Goal: Task Accomplishment & Management: Manage account settings

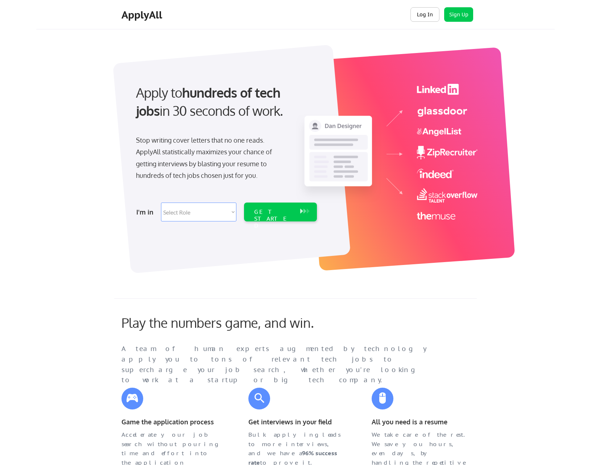
click at [426, 18] on button "Log In" at bounding box center [425, 14] width 29 height 15
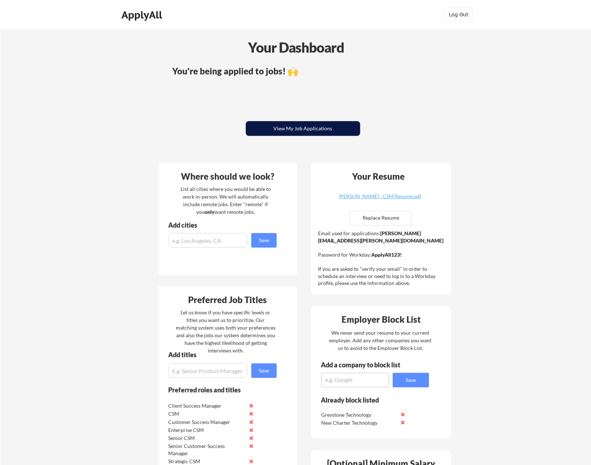
click at [313, 133] on button "View My Job Applications" at bounding box center [303, 128] width 114 height 15
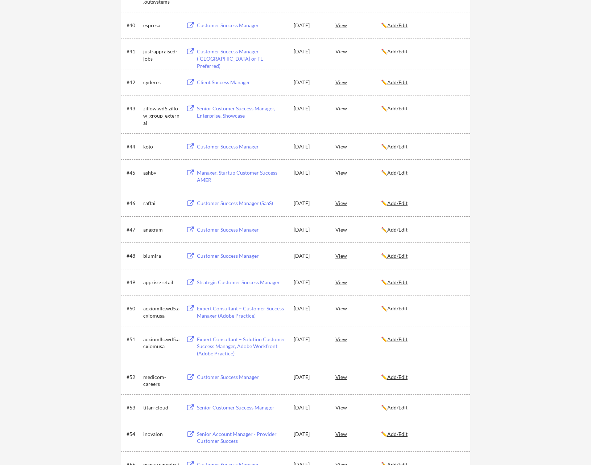
scroll to position [1264, 0]
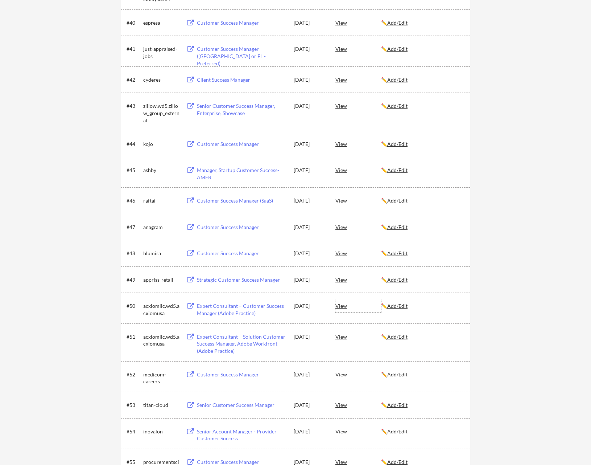
click at [342, 305] on div "View" at bounding box center [359, 305] width 46 height 13
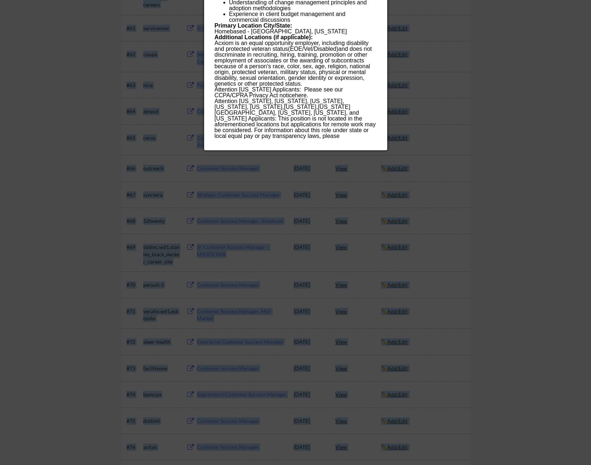
scroll to position [1961, 0]
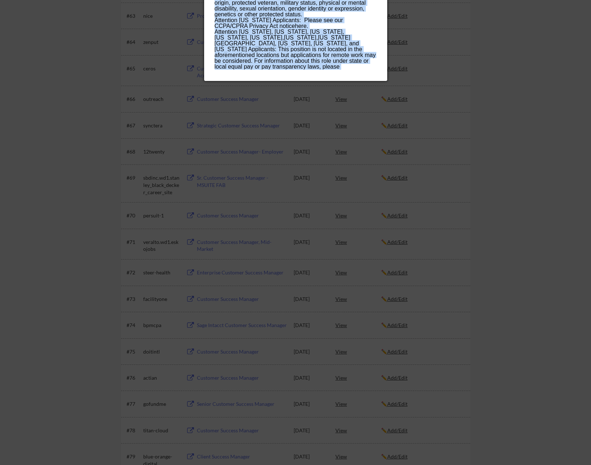
drag, startPoint x: 215, startPoint y: 145, endPoint x: 337, endPoint y: 66, distance: 144.9
copy div "Expert Consultant – Customer Success Manager (Adobe Practice) acxiomllc.wd5.acx…"
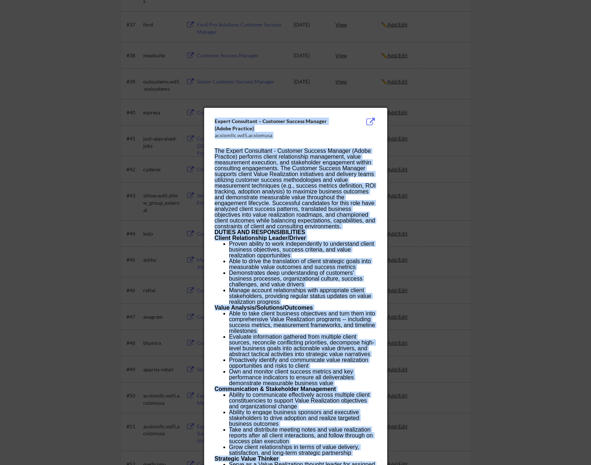
scroll to position [1330, 0]
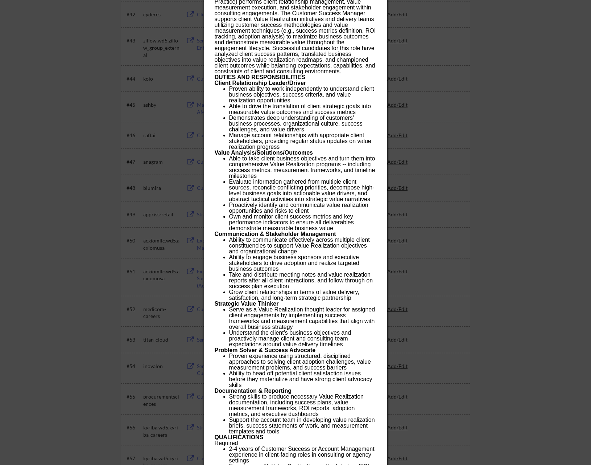
click at [517, 211] on div at bounding box center [295, 232] width 591 height 465
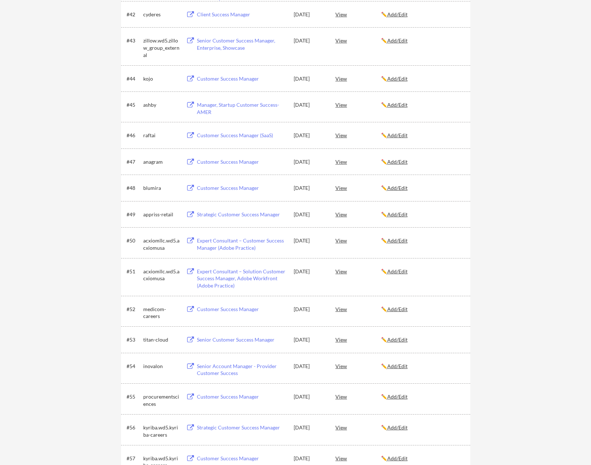
click at [344, 240] on div "View" at bounding box center [359, 240] width 46 height 13
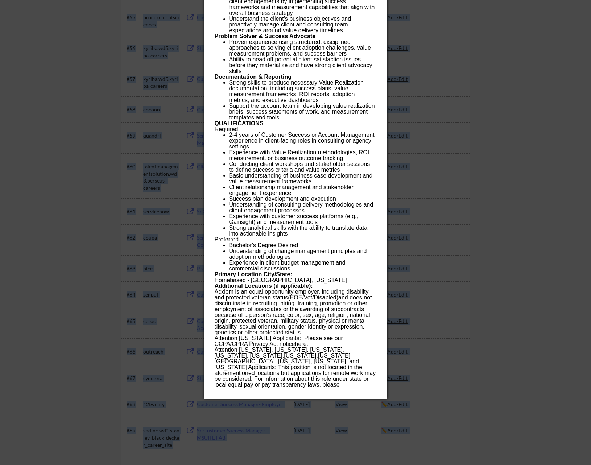
scroll to position [1713, 0]
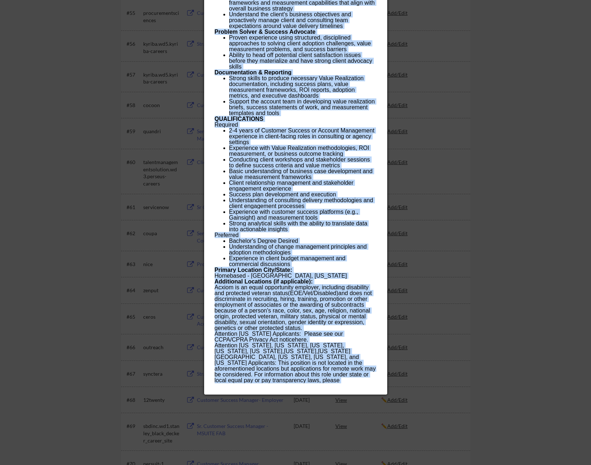
drag, startPoint x: 214, startPoint y: 32, endPoint x: 328, endPoint y: 379, distance: 366.1
click at [328, 380] on div "Expert Consultant – Customer Success Manager (Adobe Practice) acxiomllc.wd5.acx…" at bounding box center [295, 15] width 183 height 760
copy div "Expert Consultant – Customer Success Manager (Adobe Practice) acxiomllc.wd5.acx…"
